Goal: Task Accomplishment & Management: Manage account settings

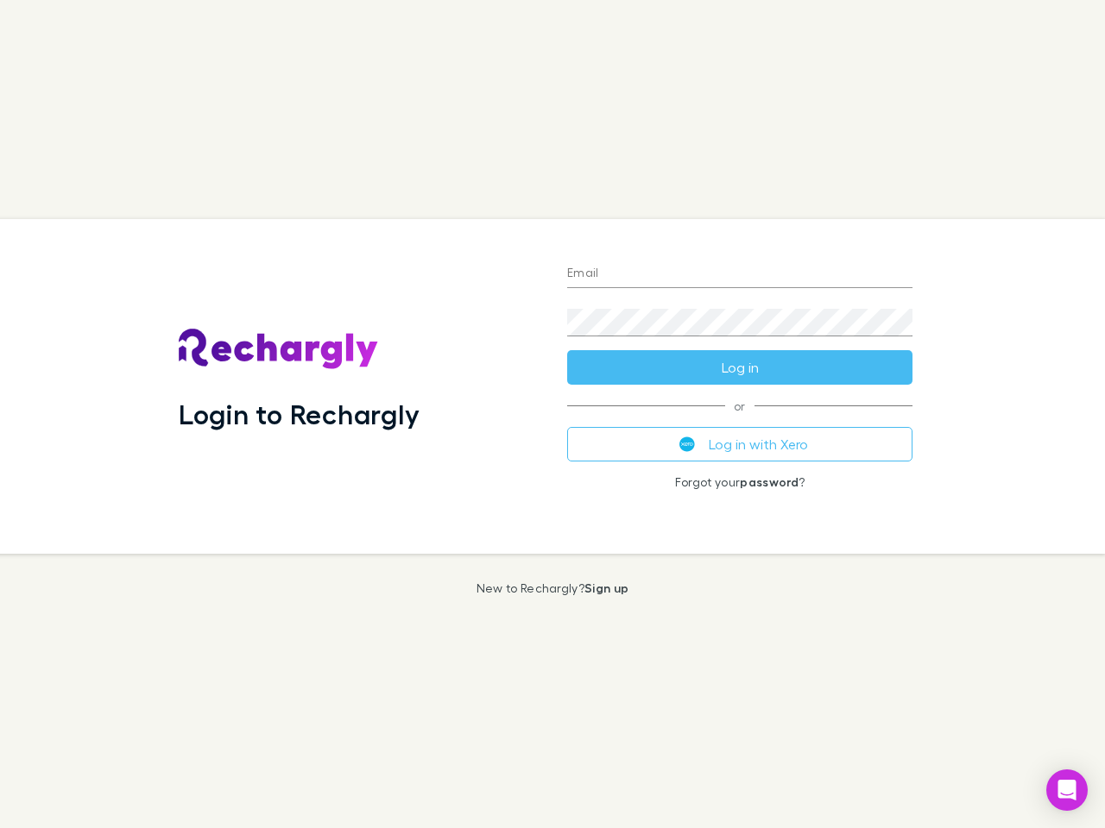
click at [552, 414] on div "Login to Rechargly" at bounding box center [359, 386] width 388 height 335
click at [740, 274] on input "Email" at bounding box center [739, 275] width 345 height 28
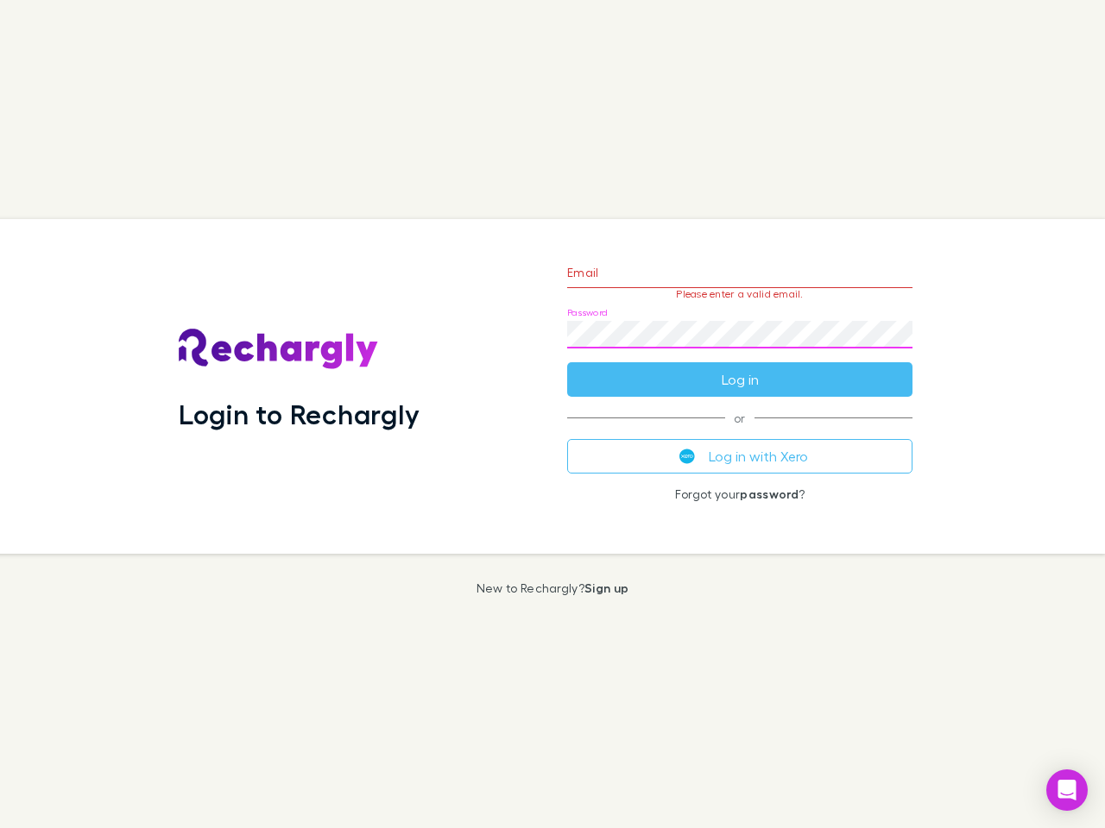
click at [740, 368] on form "Email Please enter a valid email. Password Log in" at bounding box center [739, 322] width 345 height 150
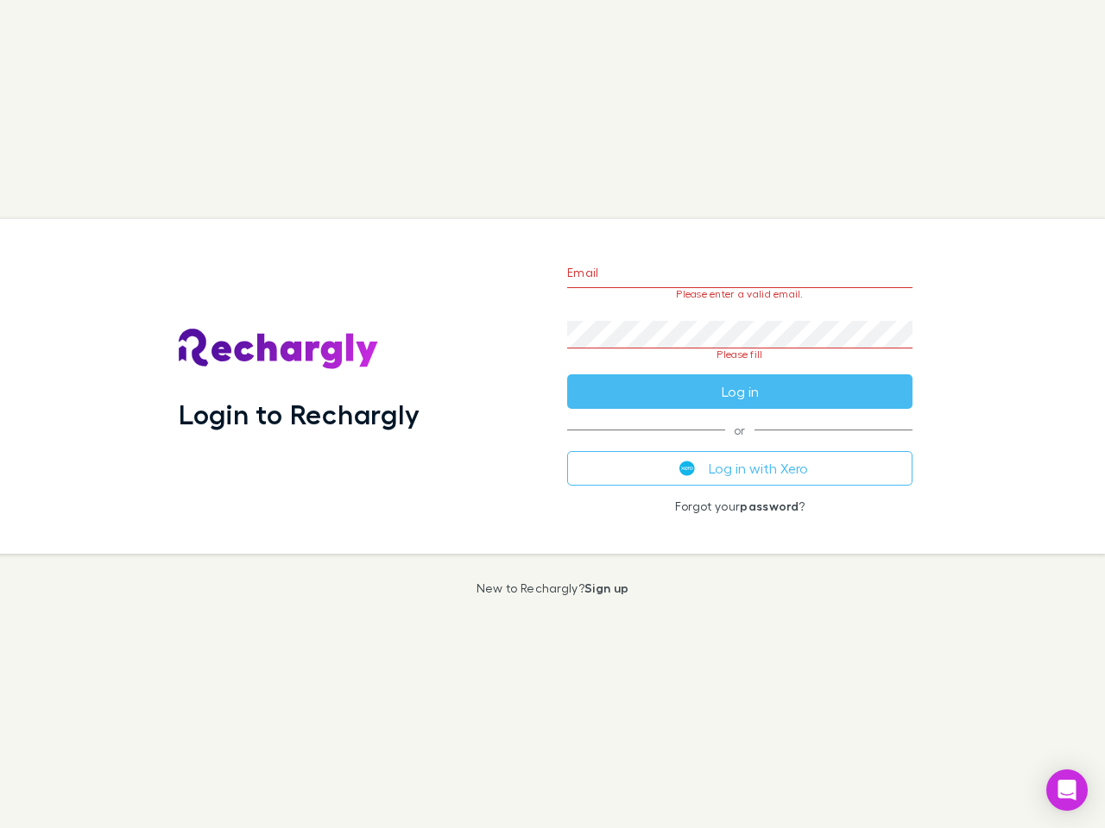
click at [740, 444] on div "Email Please enter a valid email. Password Please fill Log in or Log in with Xe…" at bounding box center [739, 386] width 373 height 335
click at [1067, 790] on icon "Open Intercom Messenger" at bounding box center [1067, 790] width 18 height 21
